Goal: Information Seeking & Learning: Compare options

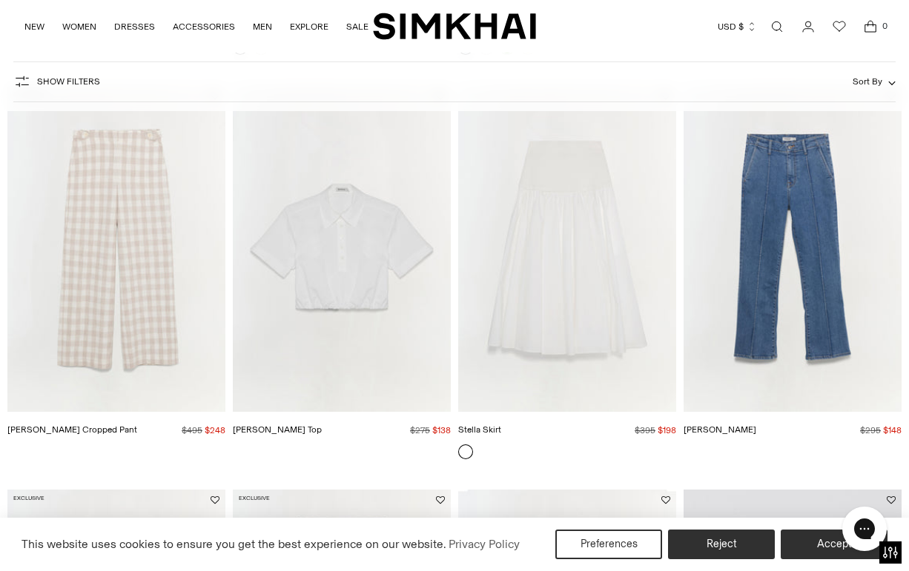
scroll to position [1268, 0]
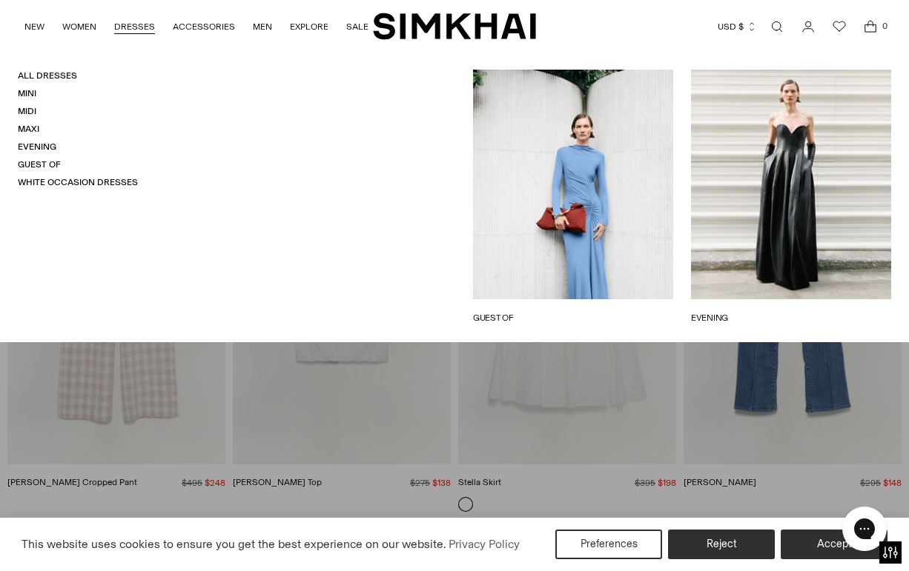
click at [127, 26] on link "DRESSES" at bounding box center [134, 26] width 41 height 33
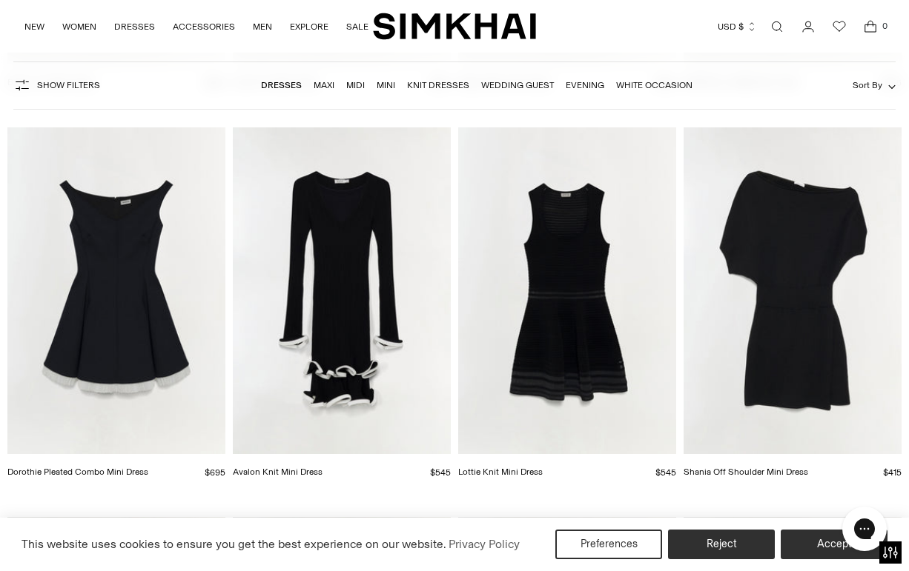
scroll to position [3301, 0]
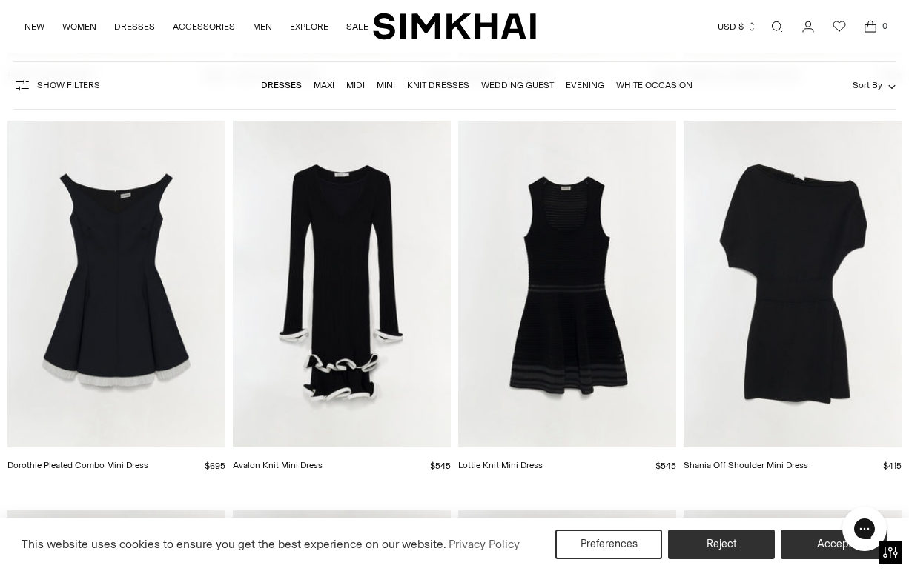
click at [0, 0] on img "Lottie Knit Mini Dress" at bounding box center [0, 0] width 0 height 0
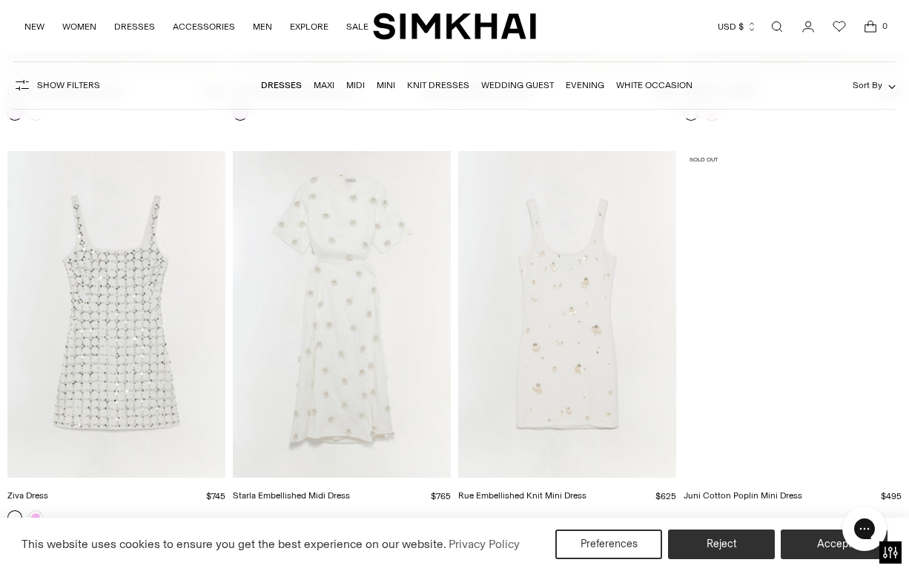
scroll to position [9758, 0]
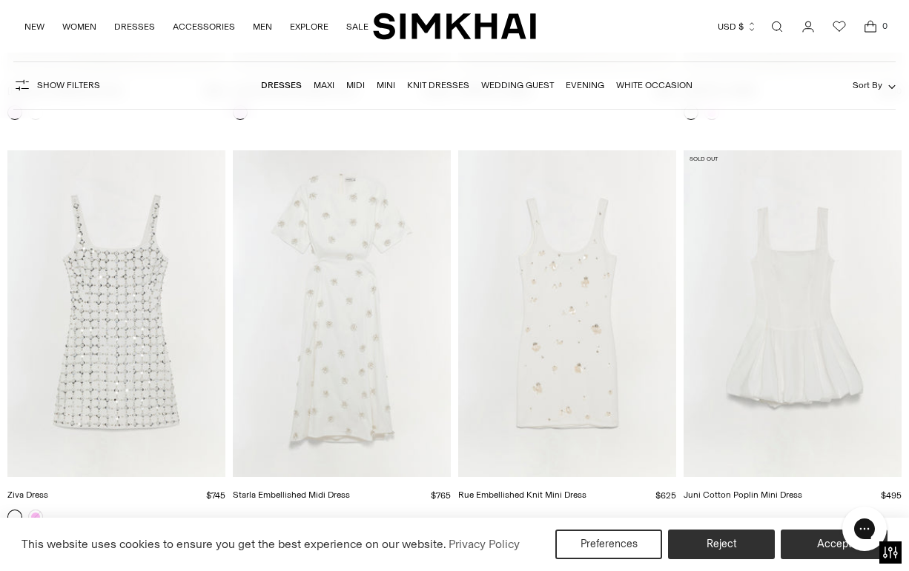
click at [0, 0] on img "Starla Embellished Midi Dress" at bounding box center [0, 0] width 0 height 0
click at [0, 0] on img "Ziva Dress" at bounding box center [0, 0] width 0 height 0
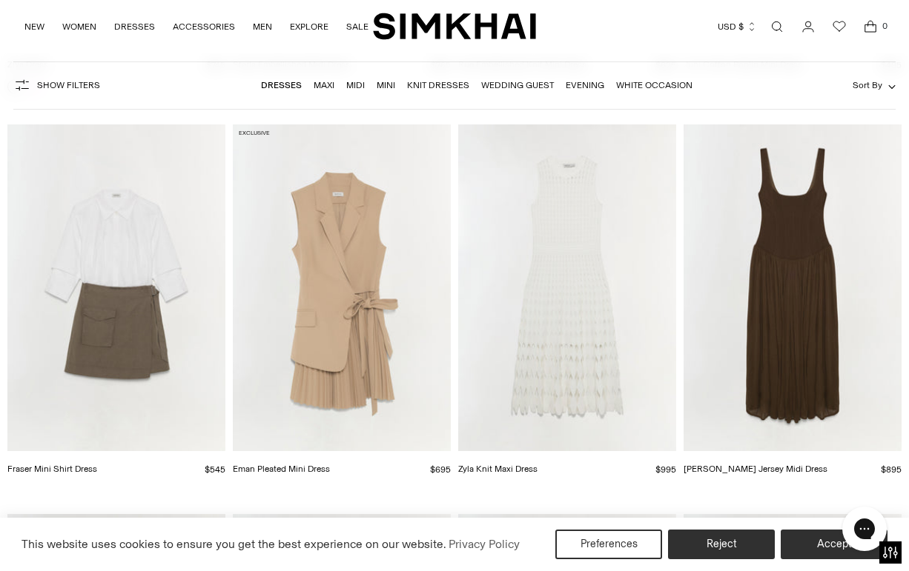
scroll to position [10191, 0]
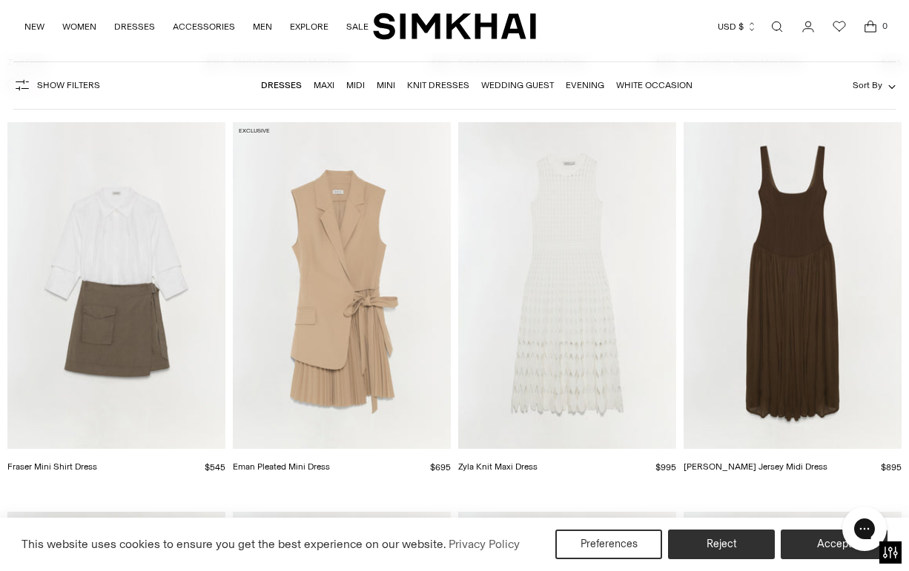
click at [0, 0] on img "Zyla Knit Maxi Dress" at bounding box center [0, 0] width 0 height 0
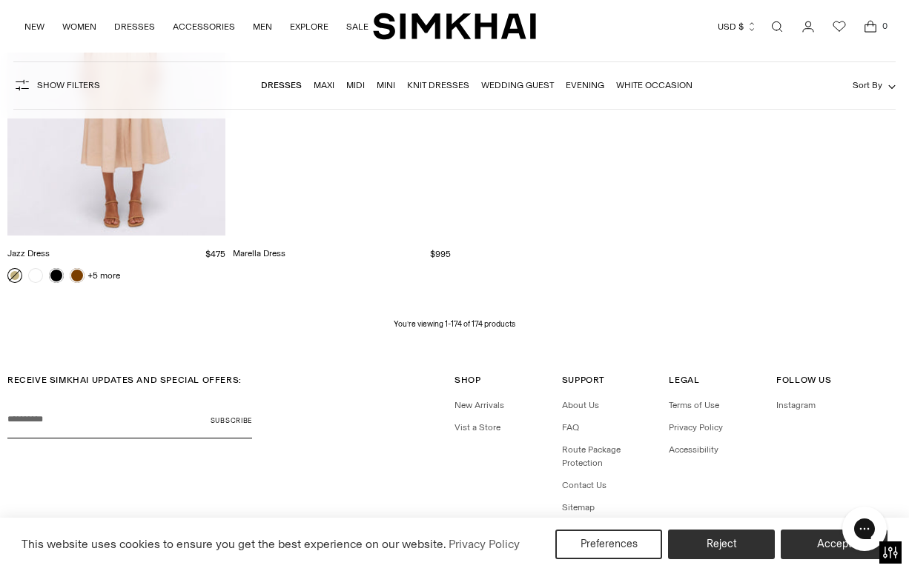
scroll to position [17680, 0]
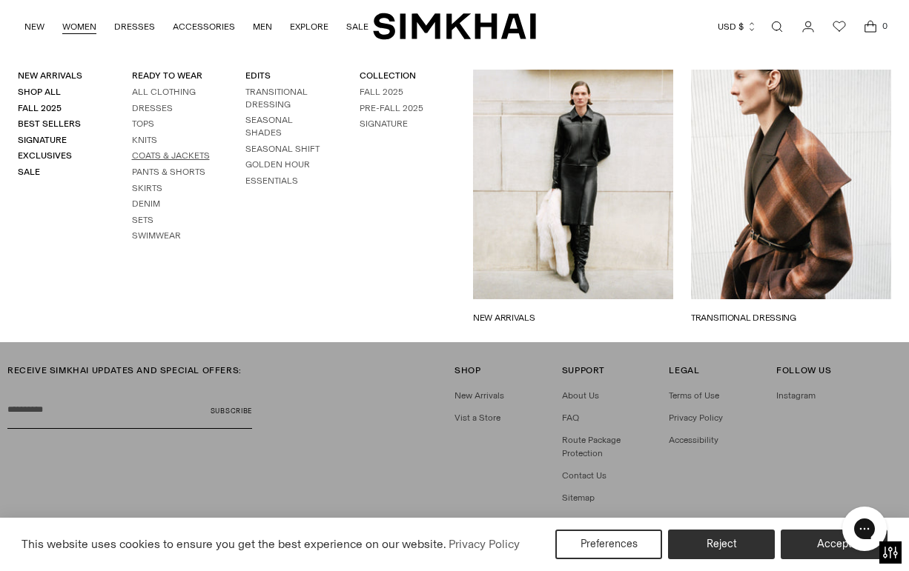
click at [159, 156] on link "Coats & Jackets" at bounding box center [171, 155] width 78 height 10
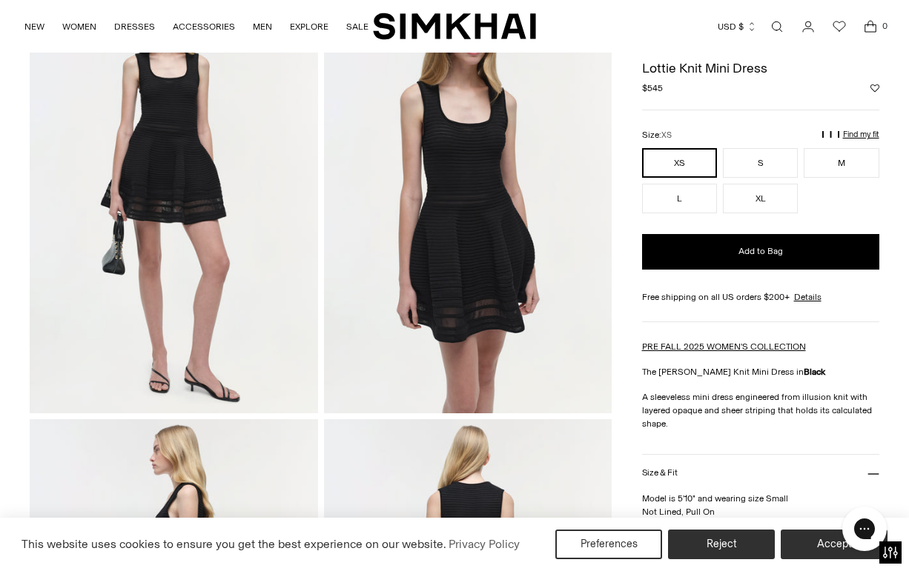
scroll to position [87, 0]
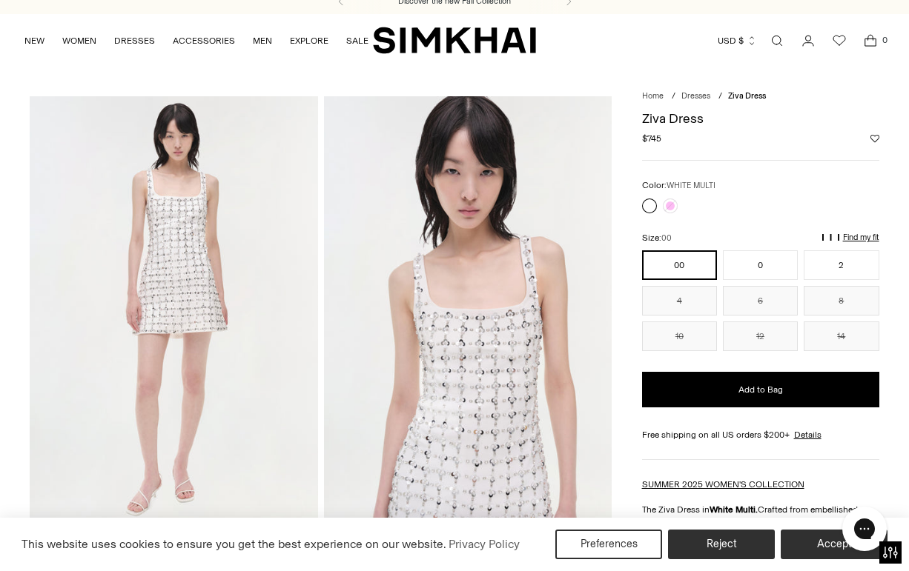
scroll to position [1, 0]
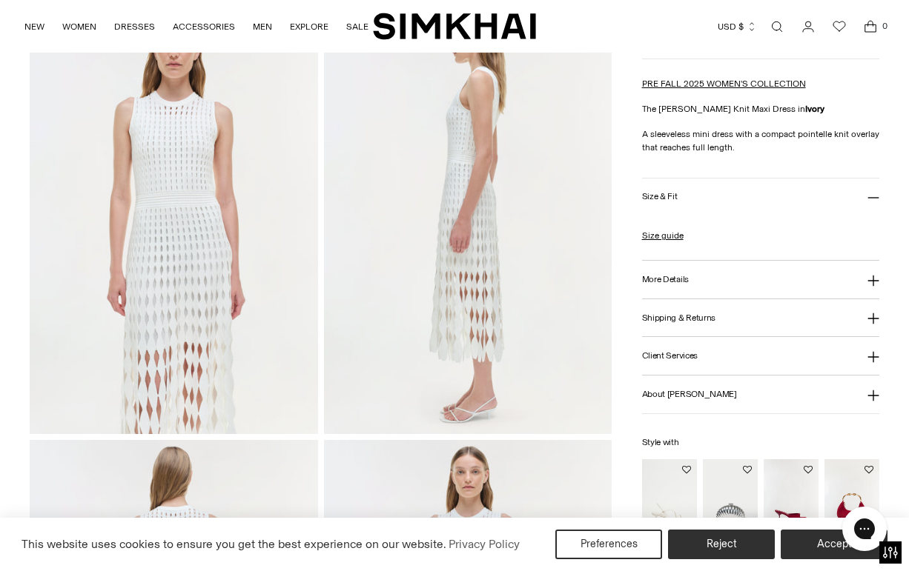
scroll to position [549, 0]
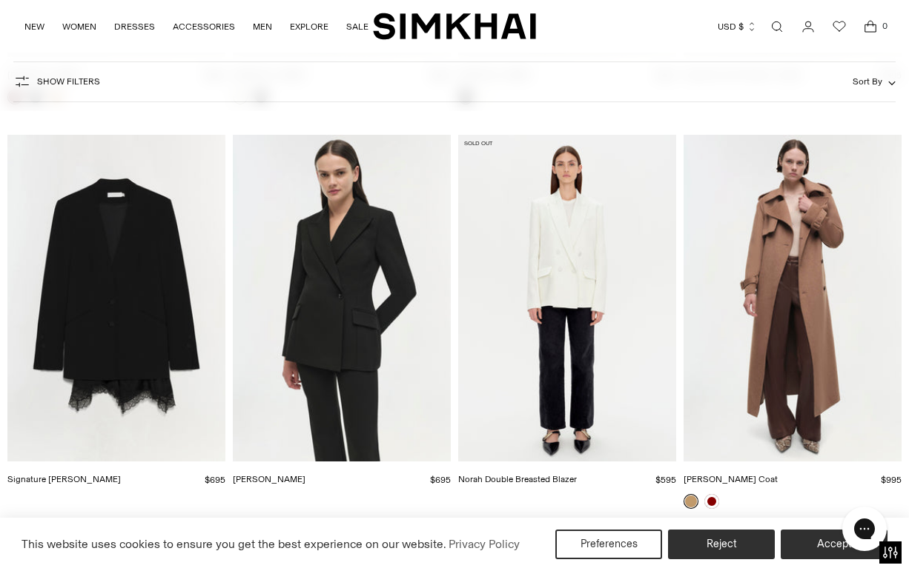
scroll to position [2497, 0]
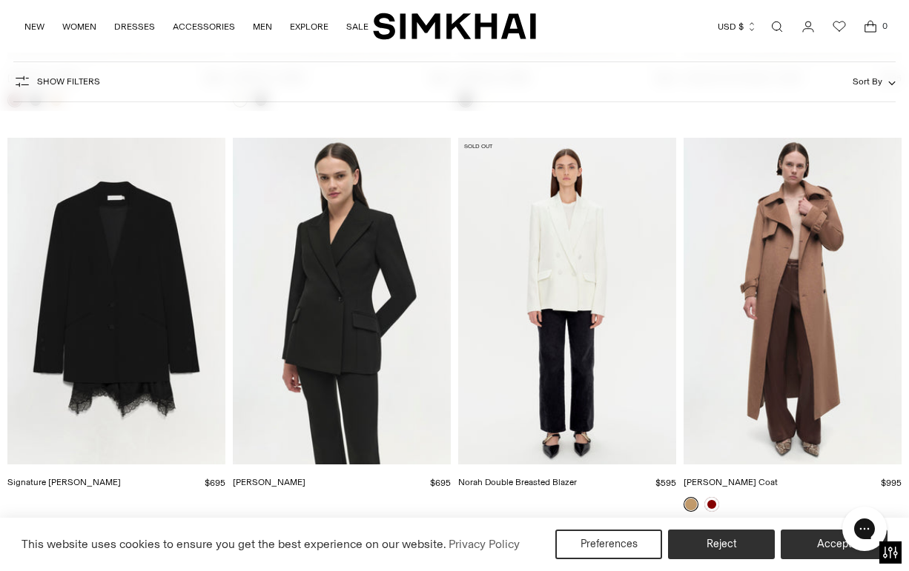
click at [0, 0] on img "Signature Allie Blazer" at bounding box center [0, 0] width 0 height 0
